Goal: Transaction & Acquisition: Obtain resource

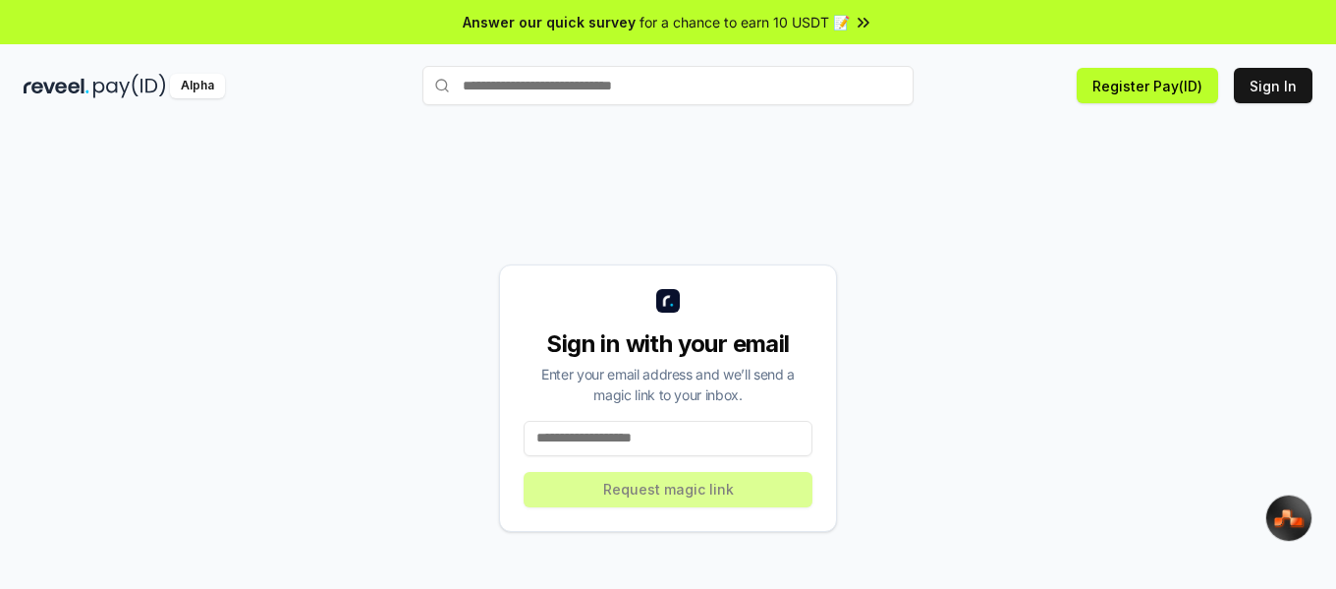
click at [664, 443] on input at bounding box center [668, 438] width 289 height 35
click at [626, 433] on input at bounding box center [668, 438] width 289 height 35
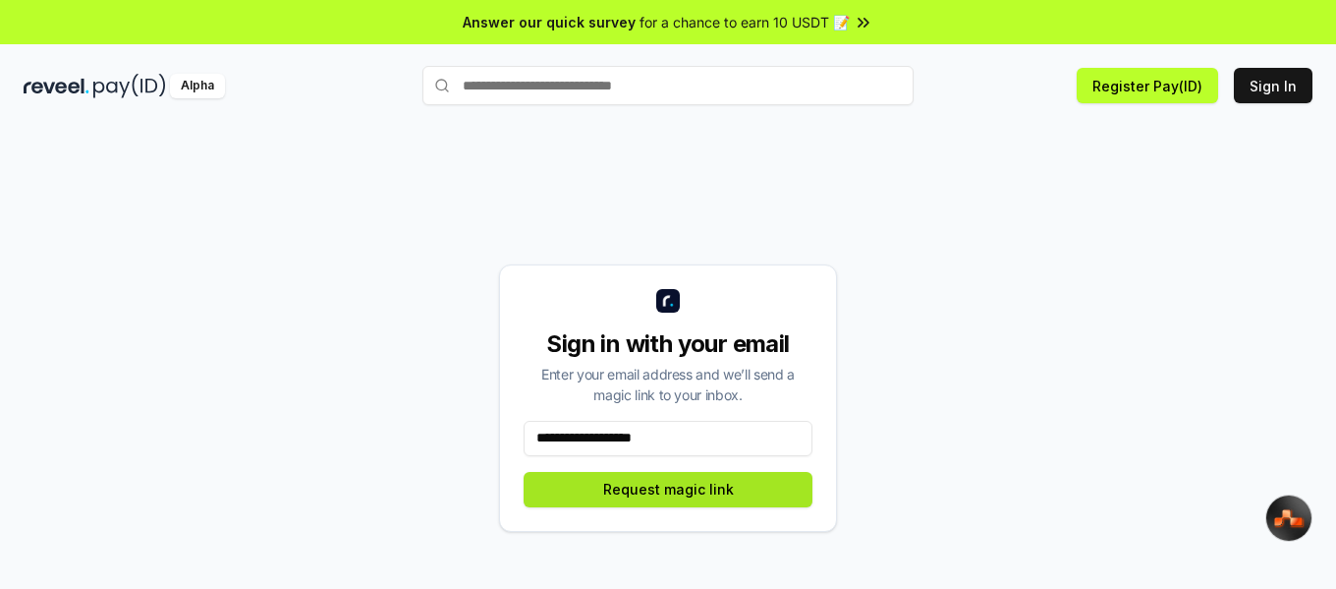
type input "**********"
click at [661, 475] on button "Request magic link" at bounding box center [668, 489] width 289 height 35
